Goal: Task Accomplishment & Management: Manage account settings

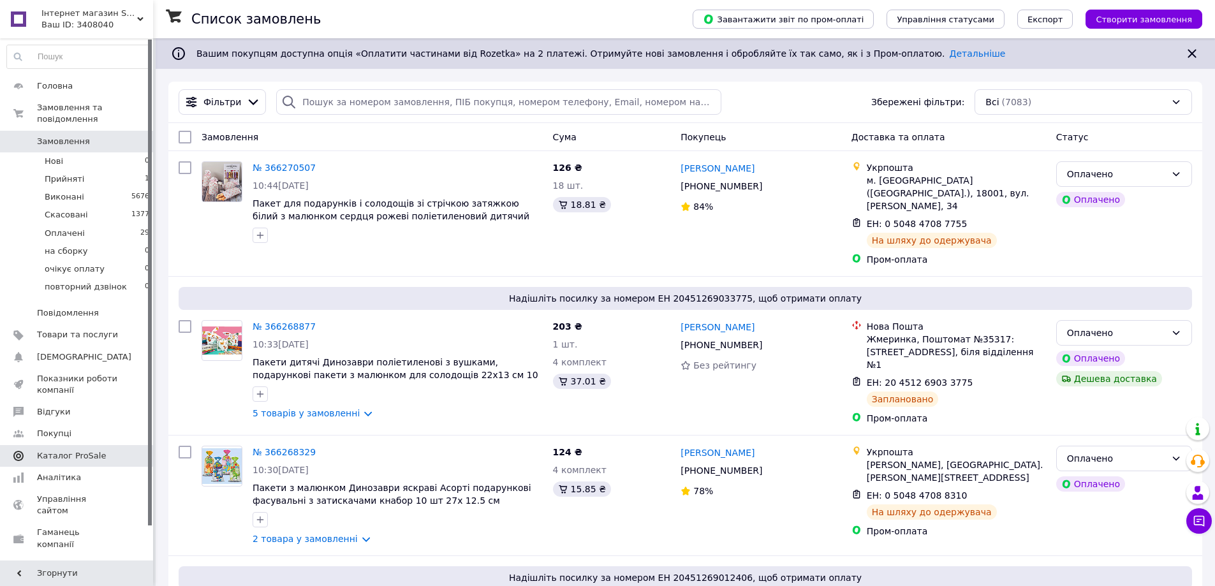
click at [54, 450] on span "Каталог ProSale" at bounding box center [71, 455] width 69 height 11
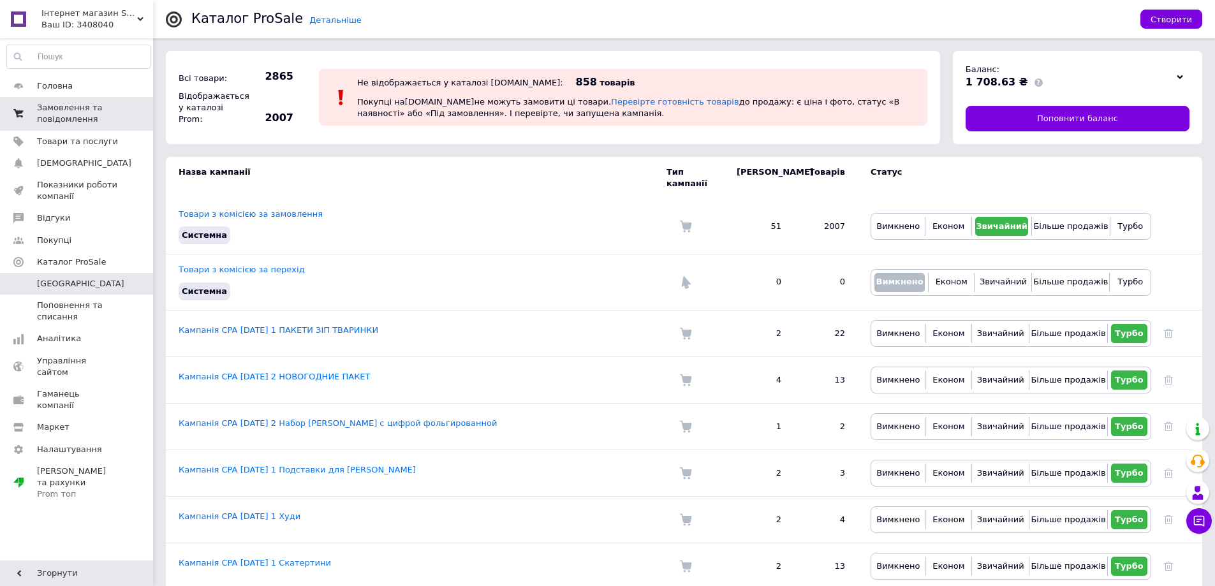
click at [47, 107] on span "Замовлення та повідомлення" at bounding box center [77, 113] width 81 height 23
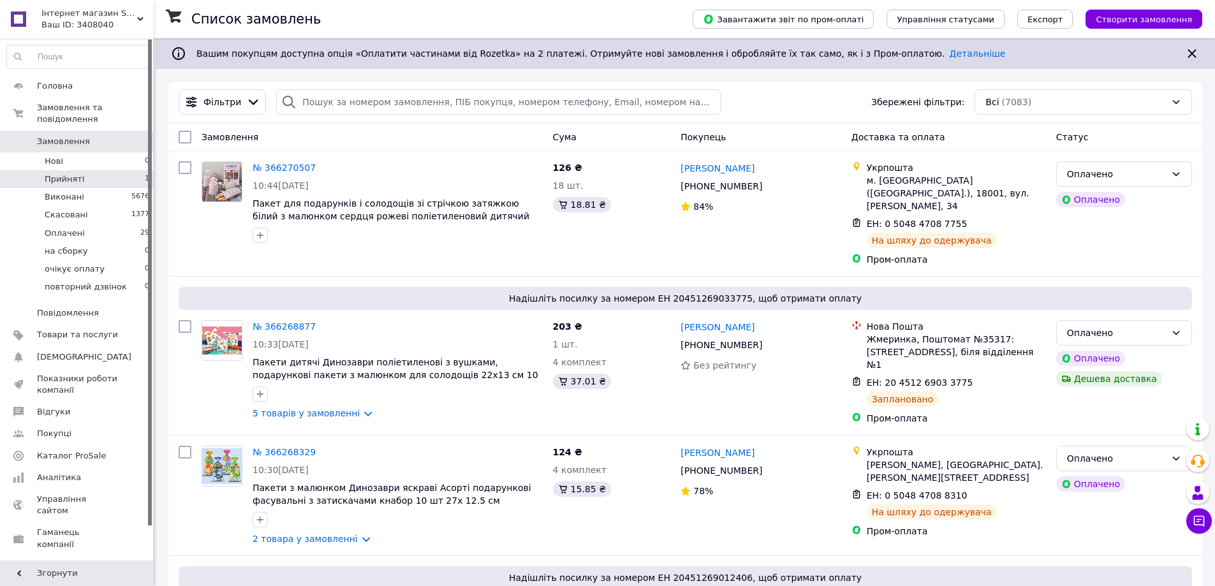
click at [62, 173] on span "Прийняті" at bounding box center [65, 178] width 40 height 11
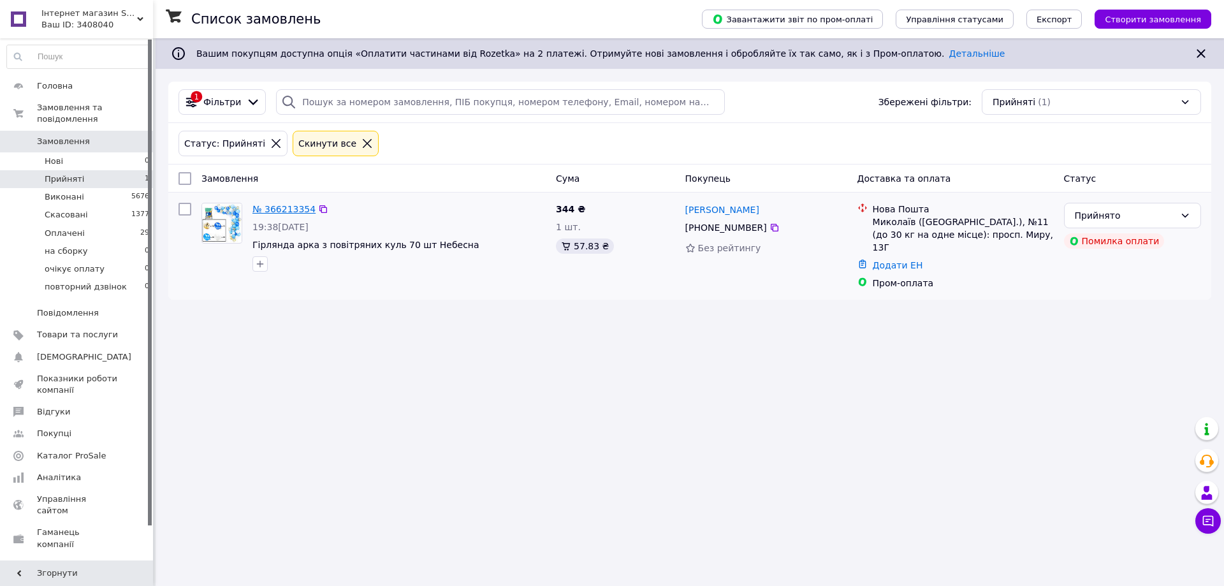
click at [277, 209] on link "№ 366213354" at bounding box center [284, 209] width 63 height 10
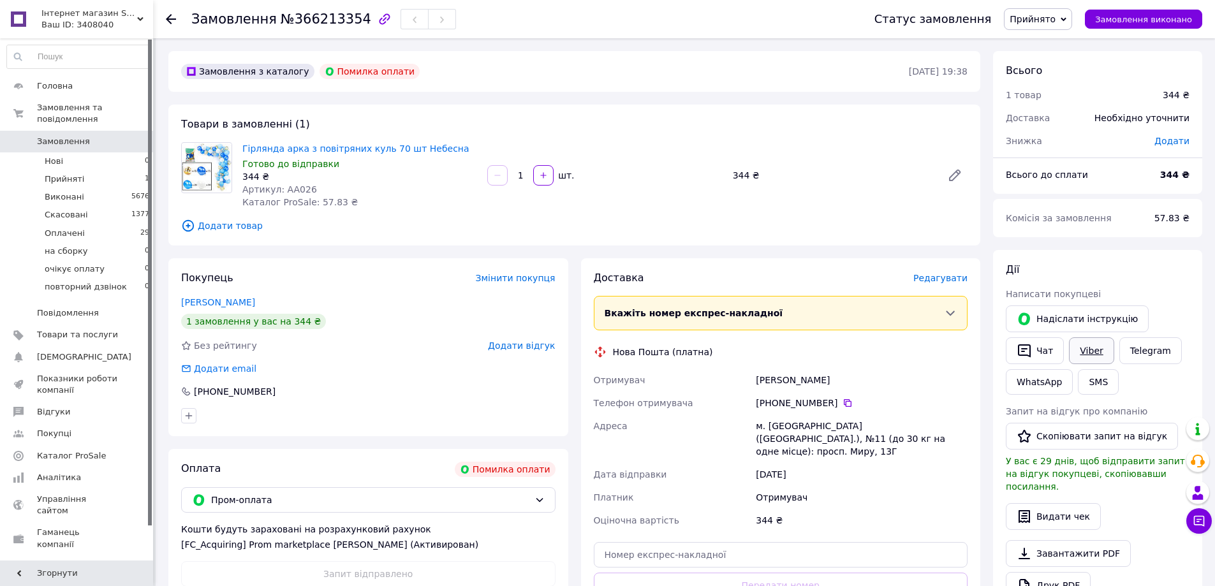
click at [1087, 349] on link "Viber" at bounding box center [1091, 350] width 45 height 27
click at [140, 18] on use at bounding box center [140, 19] width 6 height 4
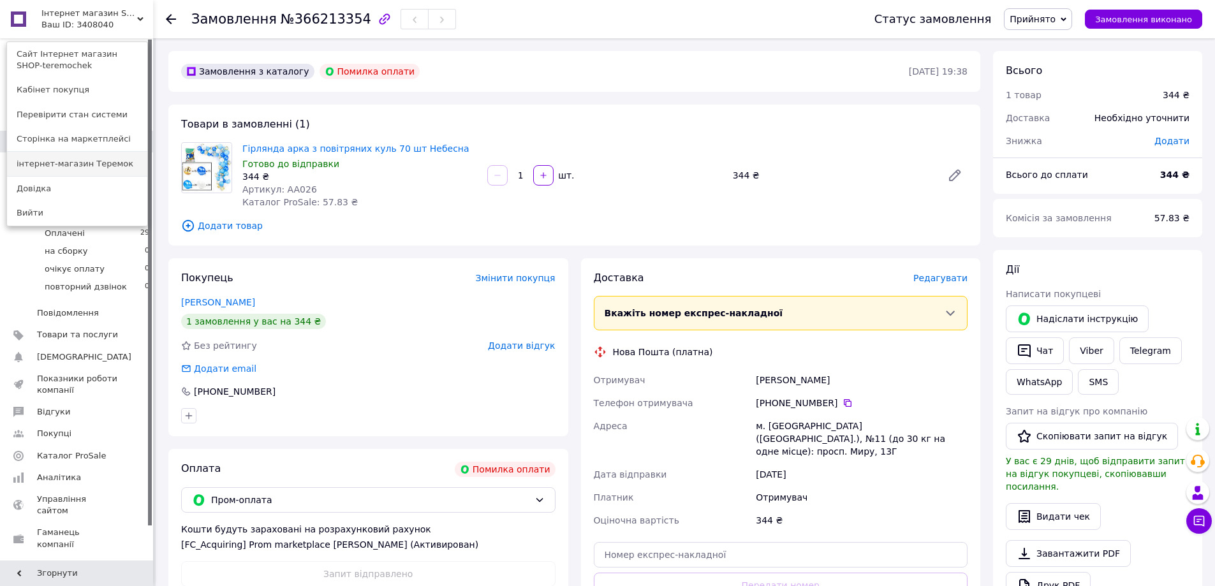
click at [86, 162] on link "інтернет-магазин Теремок" at bounding box center [77, 164] width 140 height 24
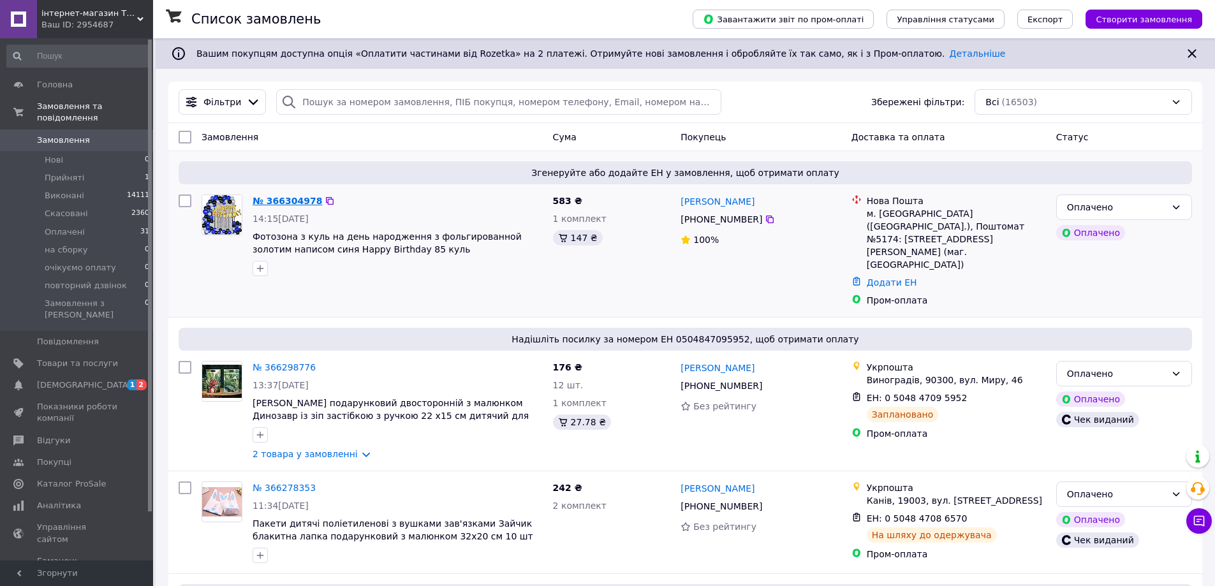
click at [291, 202] on link "№ 366304978" at bounding box center [288, 201] width 70 height 10
